Goal: Find specific page/section: Find specific page/section

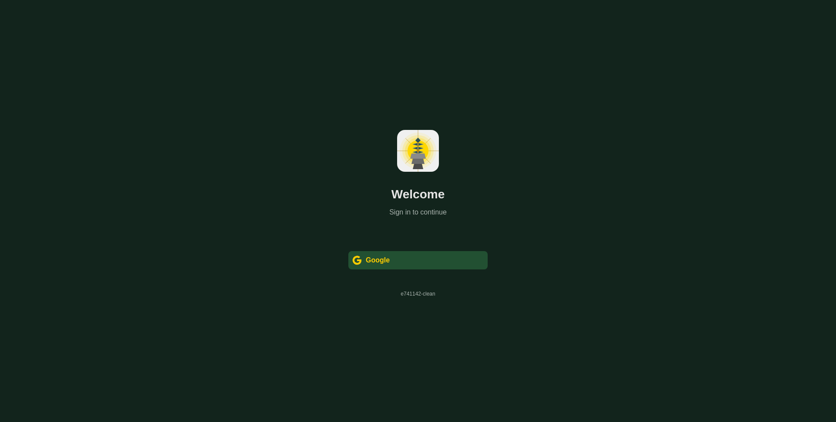
click at [438, 269] on div " Google" at bounding box center [417, 260] width 139 height 18
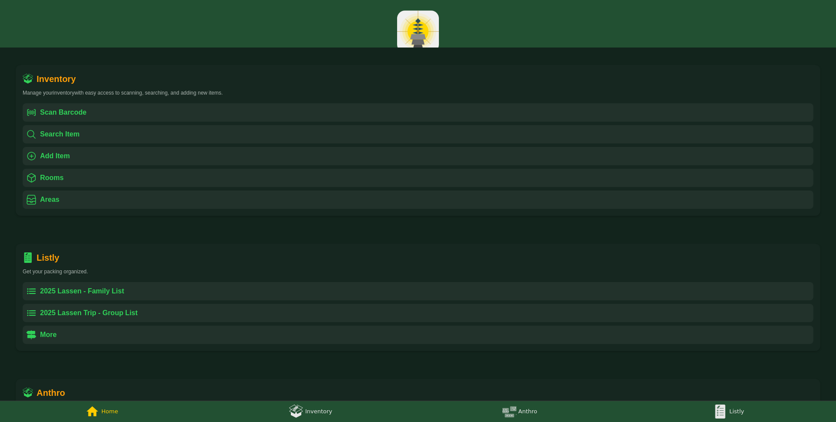
scroll to position [82, 0]
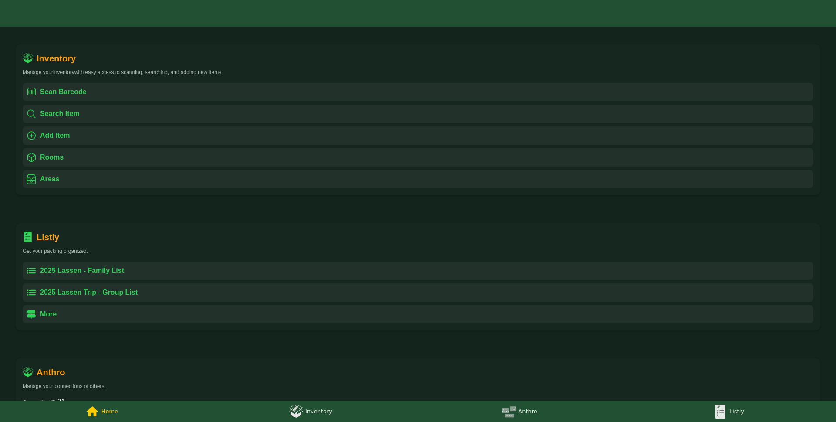
click at [101, 114] on div " Search Item" at bounding box center [418, 114] width 791 height 18
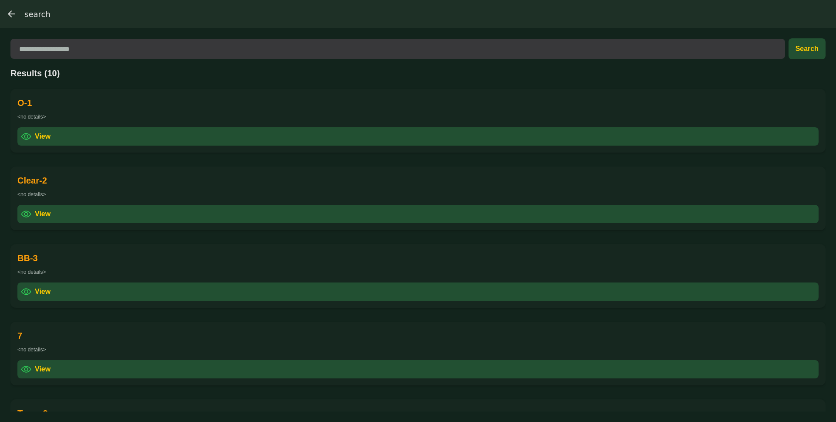
click at [102, 137] on div " View" at bounding box center [418, 136] width 802 height 18
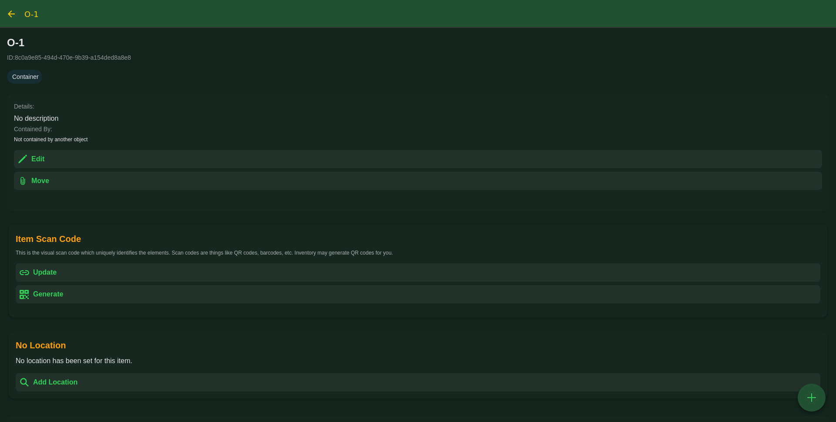
click at [10, 14] on img "search, back" at bounding box center [11, 14] width 10 height 10
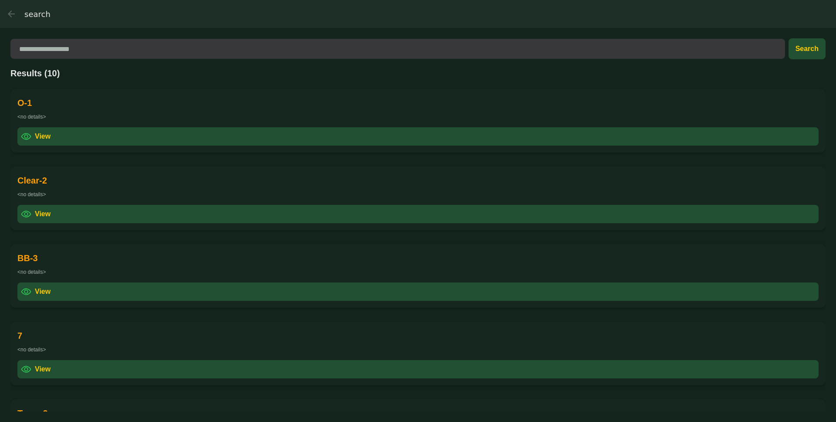
click at [10, 14] on img "(tabs), back" at bounding box center [11, 14] width 10 height 10
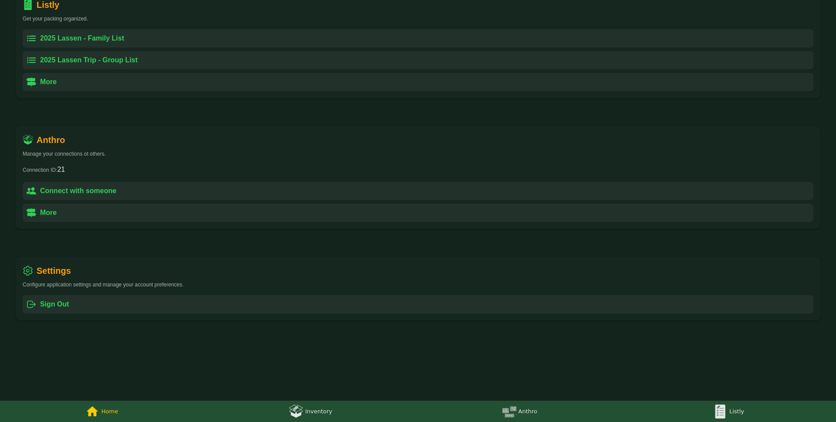
scroll to position [365, 0]
